Goal: Information Seeking & Learning: Learn about a topic

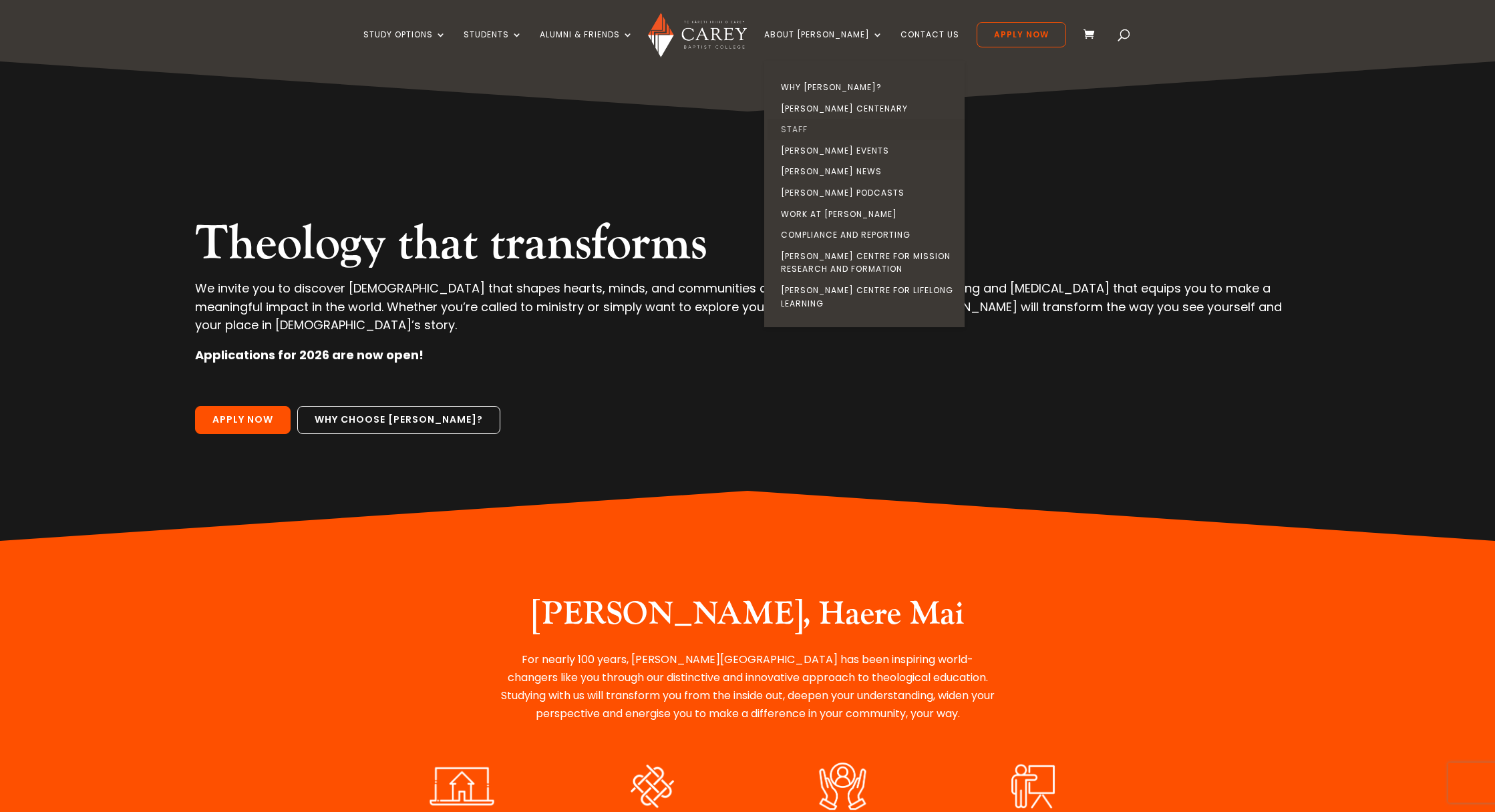
click at [810, 135] on link "Staff" at bounding box center [868, 129] width 201 height 21
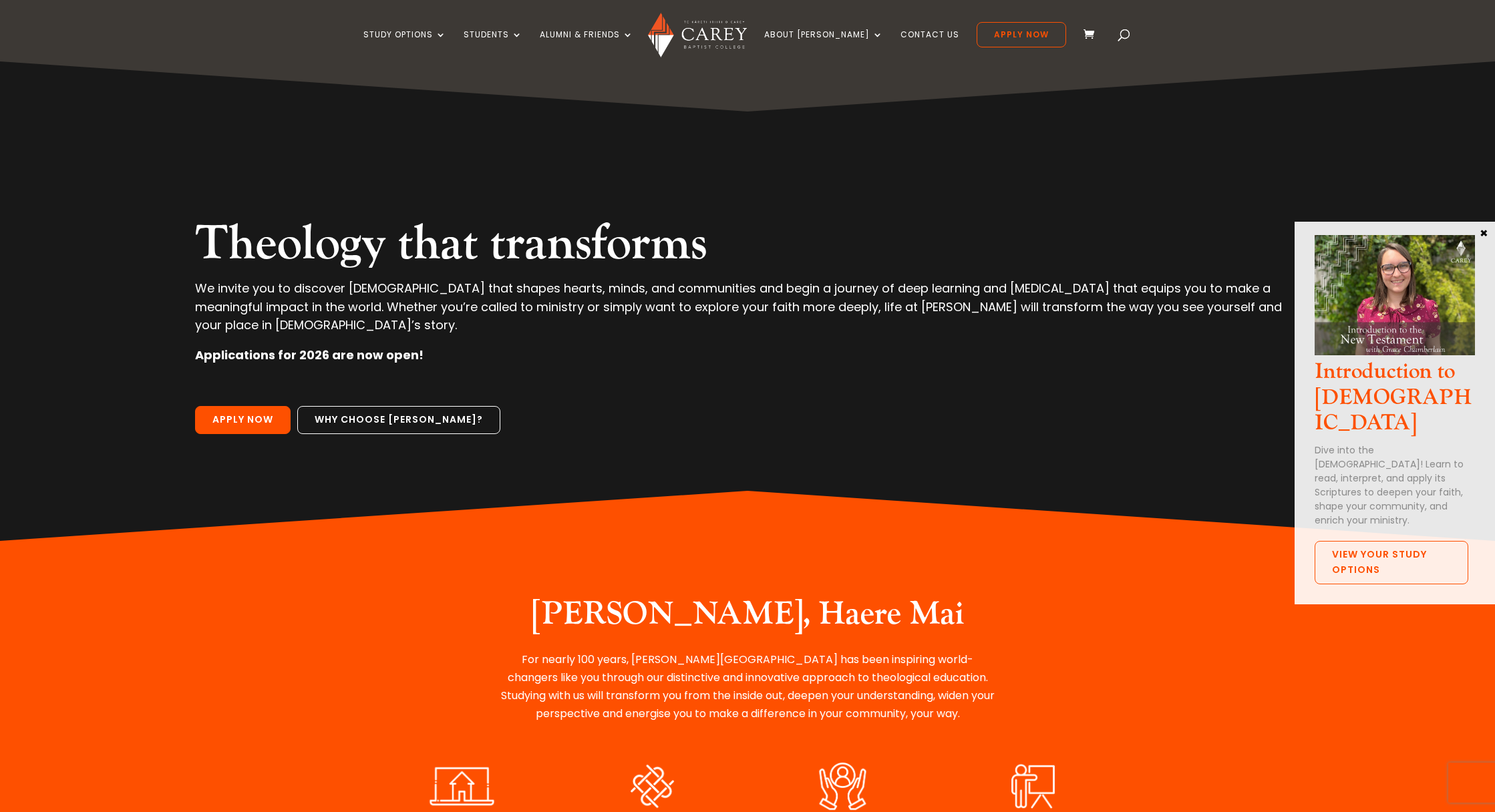
click at [1355, 375] on h3 "Introduction to the New Testament" at bounding box center [1394, 401] width 160 height 83
click at [1385, 386] on h3 "Introduction to the New Testament" at bounding box center [1394, 401] width 160 height 83
click at [1365, 413] on h3 "Introduction to the New Testament" at bounding box center [1394, 401] width 160 height 83
click at [1351, 521] on div "Introduction to the New Testament Dive into the New Testament! Learn to read, i…" at bounding box center [1394, 413] width 160 height 356
click at [1348, 546] on link "View Your Study Options" at bounding box center [1391, 563] width 154 height 44
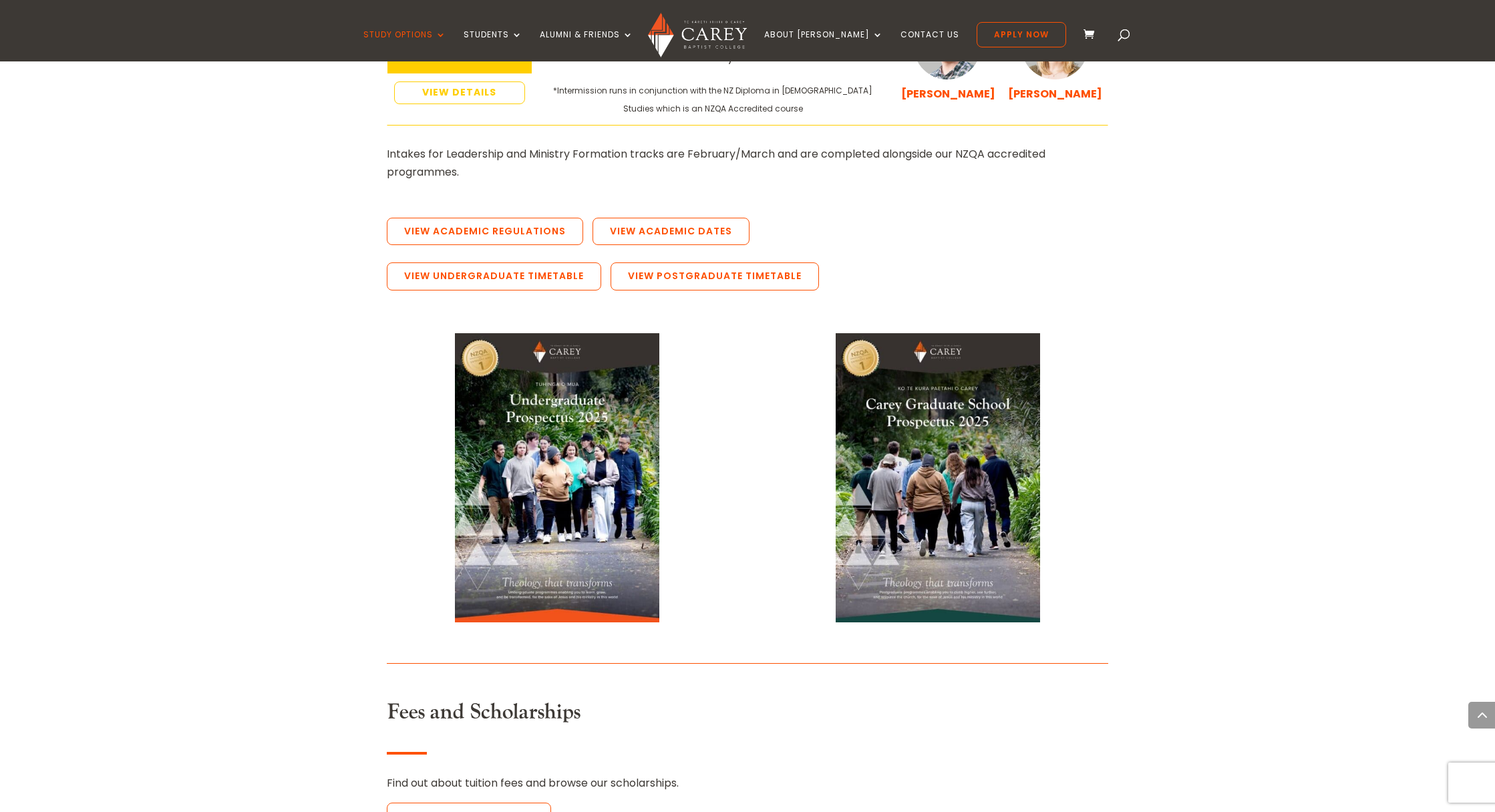
scroll to position [2547, 0]
